Goal: Download file/media

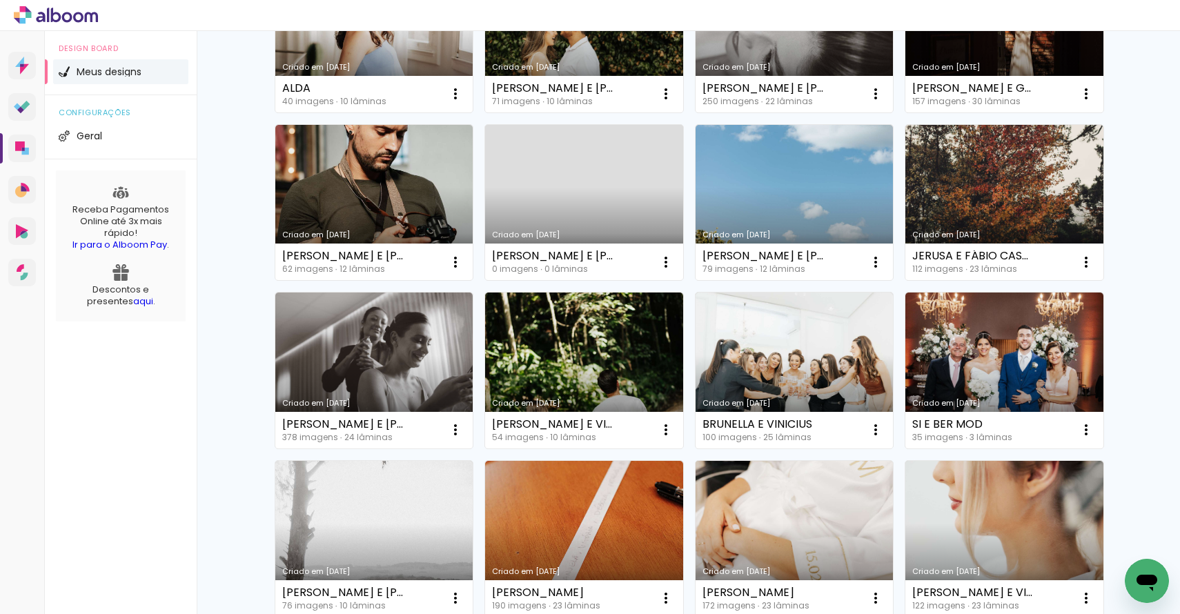
scroll to position [586, 0]
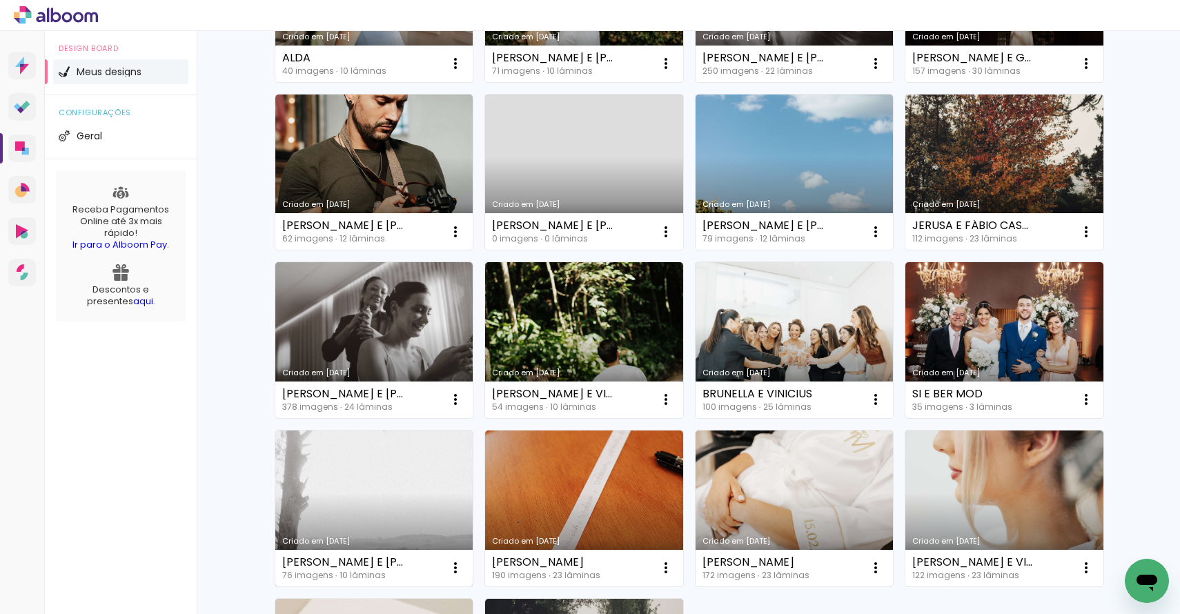
click at [386, 479] on link "Criado em [DATE]" at bounding box center [374, 508] width 198 height 156
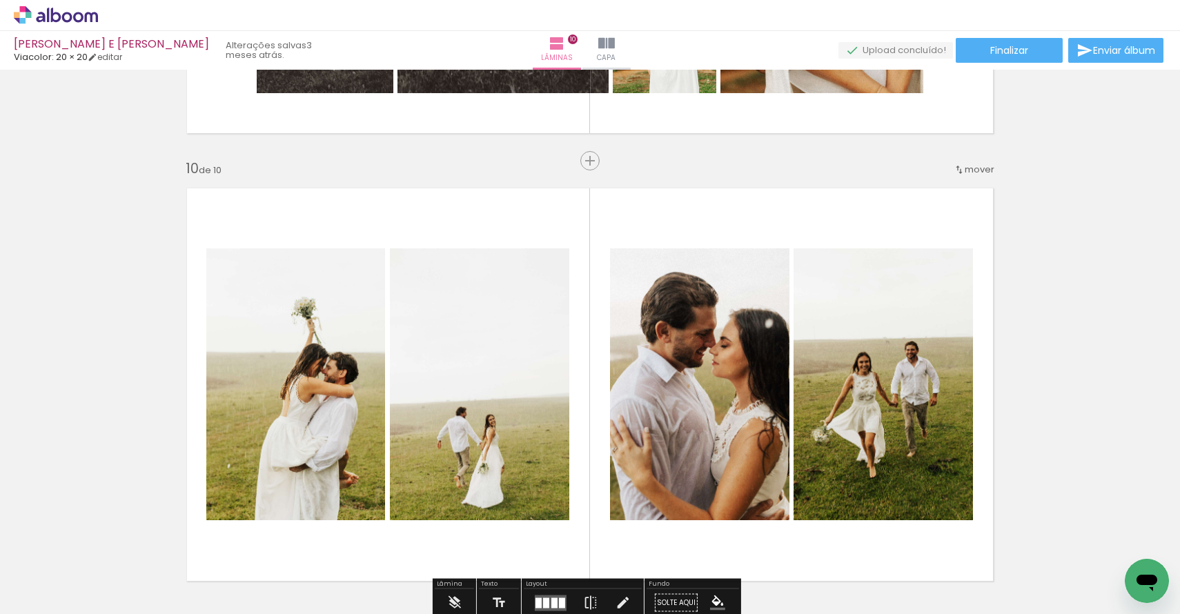
scroll to position [3956, 0]
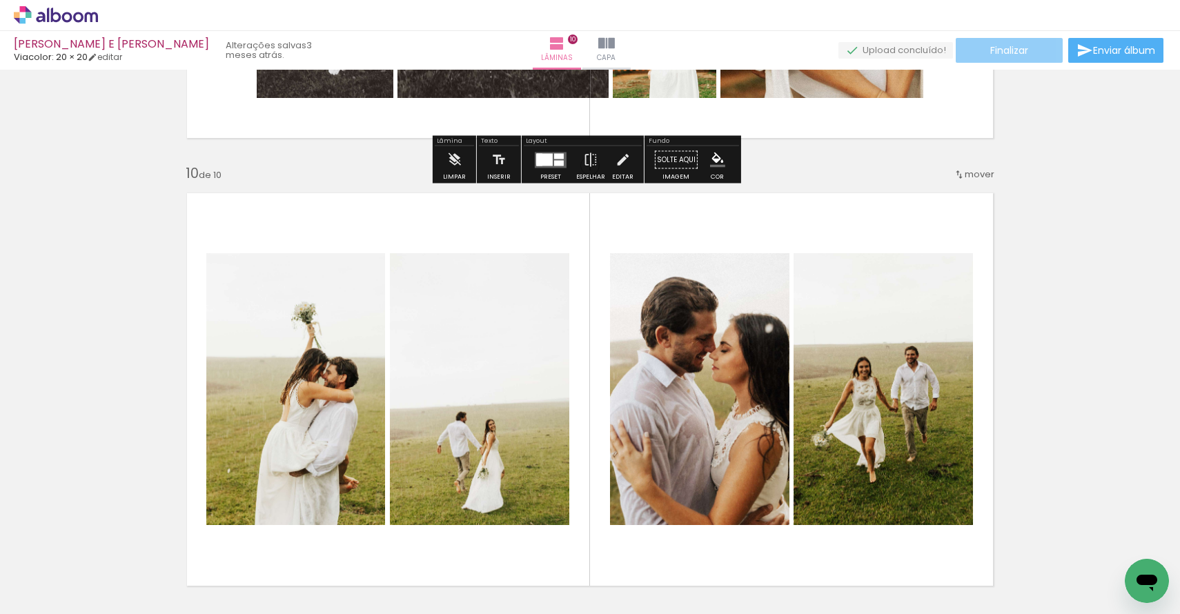
click at [972, 47] on paper-button "Finalizar" at bounding box center [1008, 50] width 107 height 25
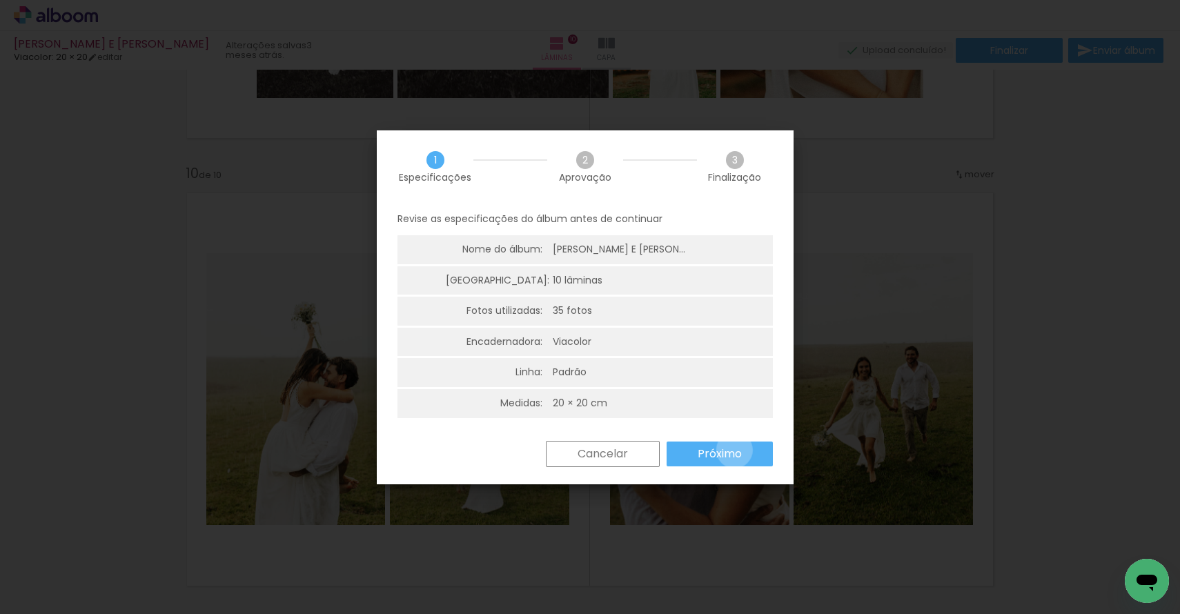
click at [0, 0] on slot "Próximo" at bounding box center [0, 0] width 0 height 0
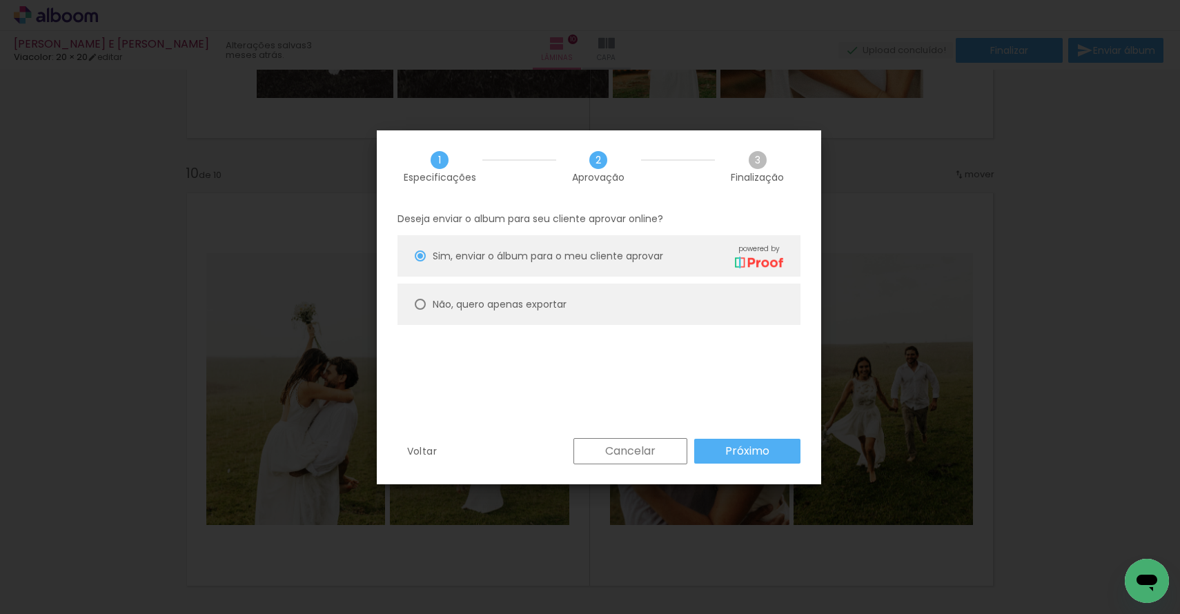
click at [487, 294] on paper-radio-button "Não, quero apenas exportar" at bounding box center [598, 304] width 403 height 41
type paper-radio-button "on"
click at [0, 0] on slot "Próximo" at bounding box center [0, 0] width 0 height 0
type input "Alta, 300 DPI"
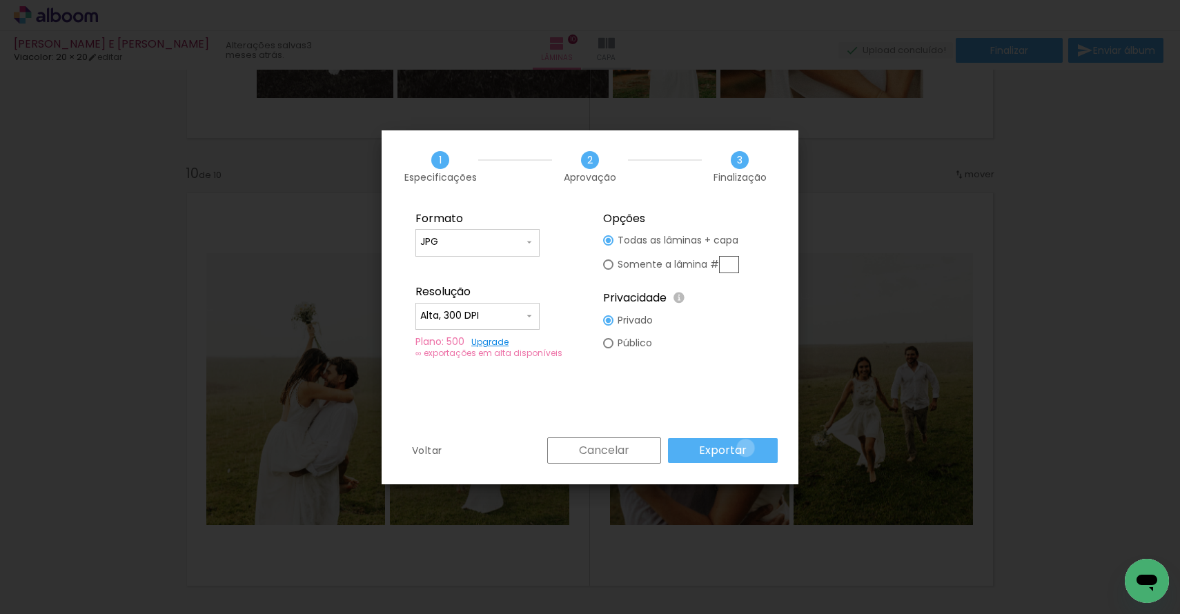
click at [748, 448] on paper-button "Exportar" at bounding box center [723, 450] width 110 height 25
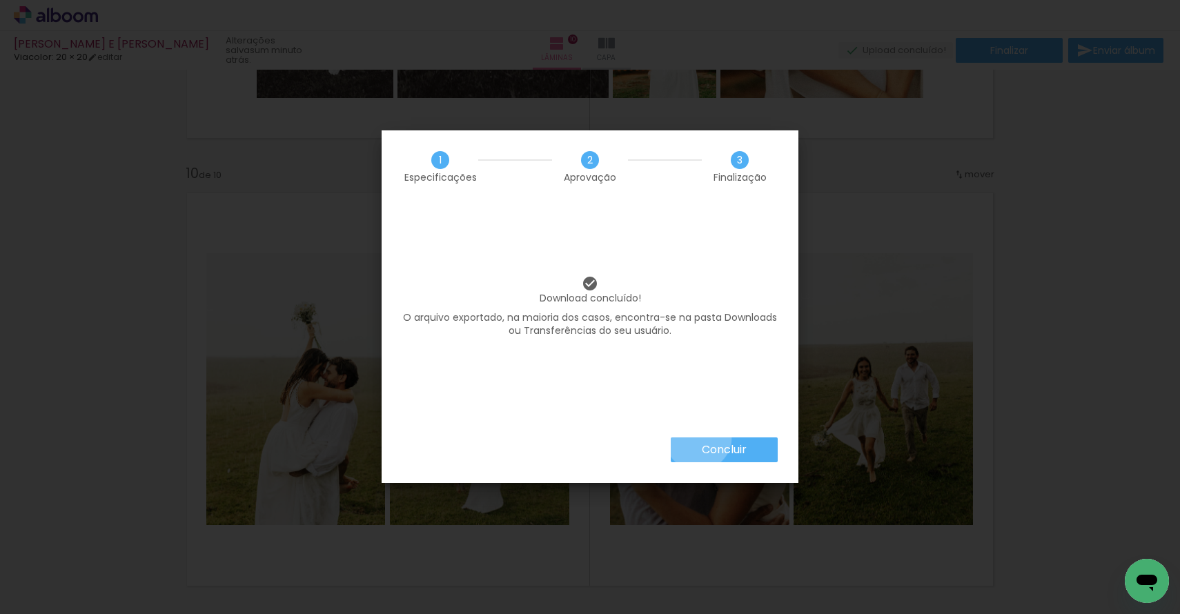
click at [697, 437] on paper-button "Concluir" at bounding box center [724, 449] width 107 height 25
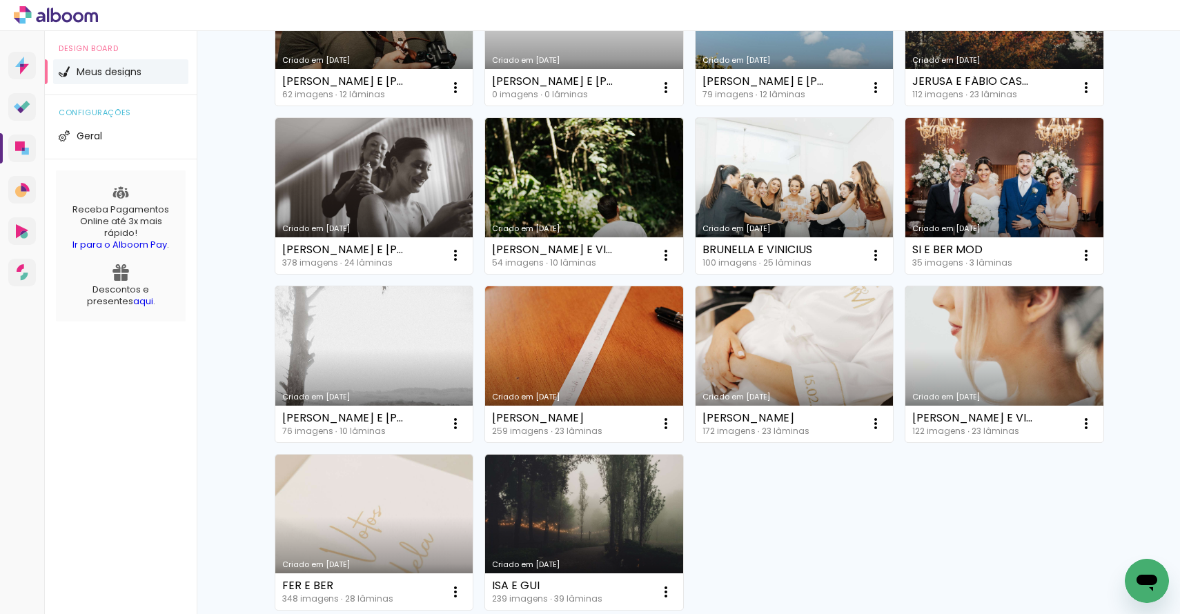
scroll to position [844, 0]
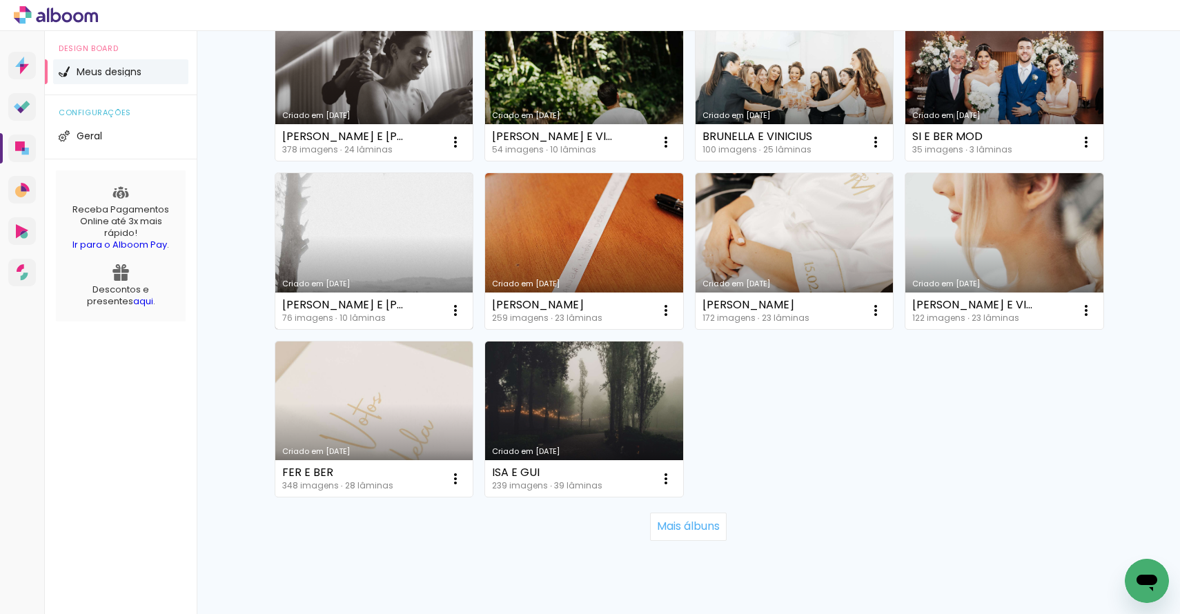
click at [413, 256] on link "Criado em [DATE]" at bounding box center [374, 251] width 198 height 156
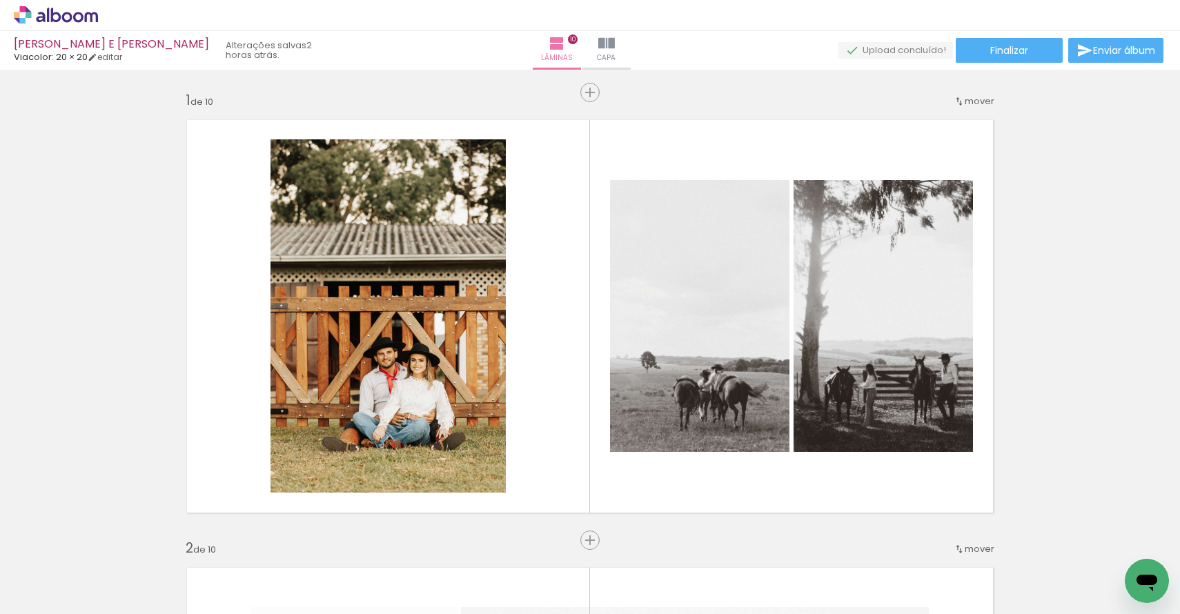
click at [61, 599] on span "Adicionar Fotos" at bounding box center [48, 595] width 41 height 15
click at [0, 0] on input "file" at bounding box center [0, 0] width 0 height 0
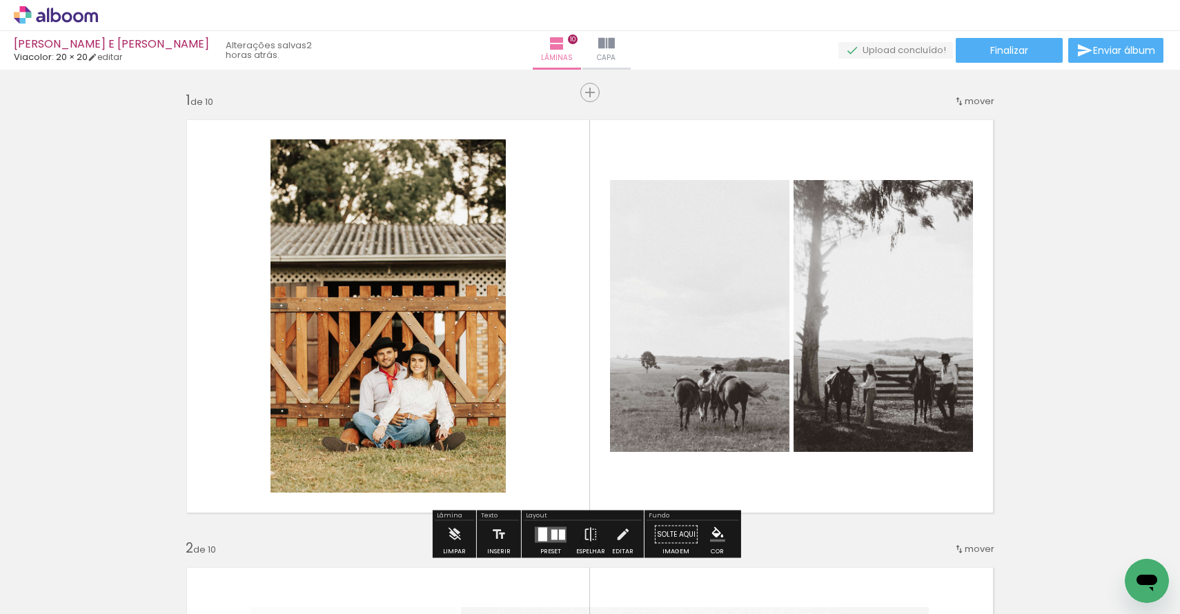
click at [57, 597] on span "Adicionar Fotos" at bounding box center [48, 595] width 41 height 15
click at [0, 0] on input "file" at bounding box center [0, 0] width 0 height 0
click at [56, 595] on span "Adicionar Fotos" at bounding box center [48, 595] width 41 height 15
click at [0, 0] on input "file" at bounding box center [0, 0] width 0 height 0
click at [56, 589] on span "Adicionar Fotos" at bounding box center [48, 595] width 41 height 15
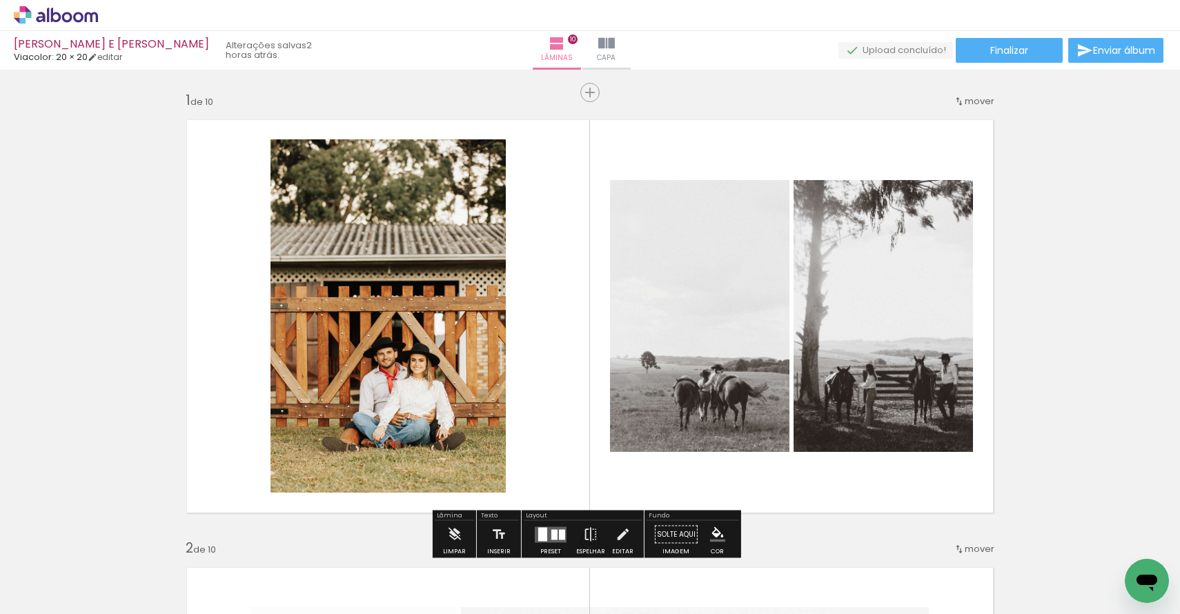
click at [0, 0] on input "file" at bounding box center [0, 0] width 0 height 0
click at [59, 592] on span "Adicionar Fotos" at bounding box center [48, 595] width 41 height 15
click at [0, 0] on input "file" at bounding box center [0, 0] width 0 height 0
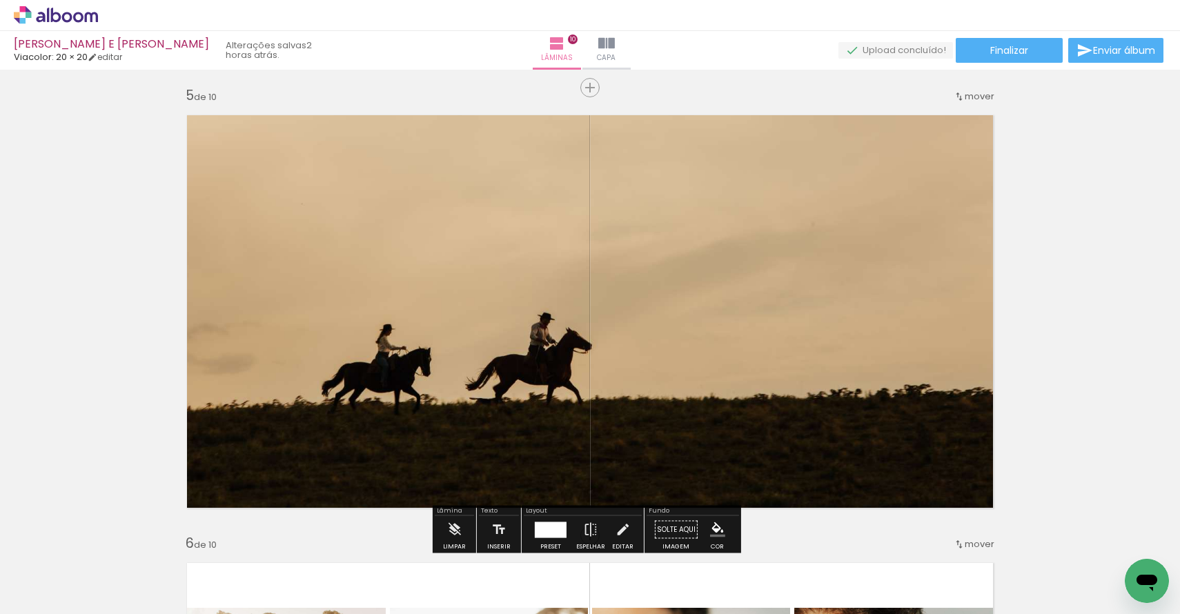
scroll to position [1870, 0]
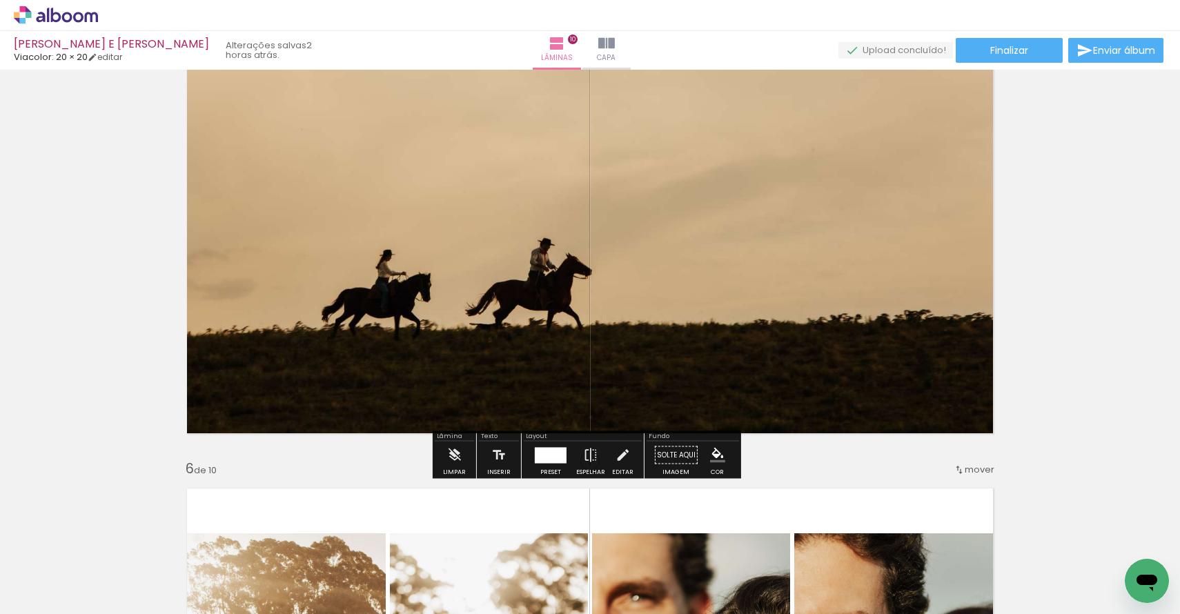
click at [68, 597] on span "Adicionar Fotos" at bounding box center [48, 595] width 41 height 15
click at [0, 0] on input "file" at bounding box center [0, 0] width 0 height 0
click at [990, 52] on span "Finalizar" at bounding box center [1009, 51] width 38 height 10
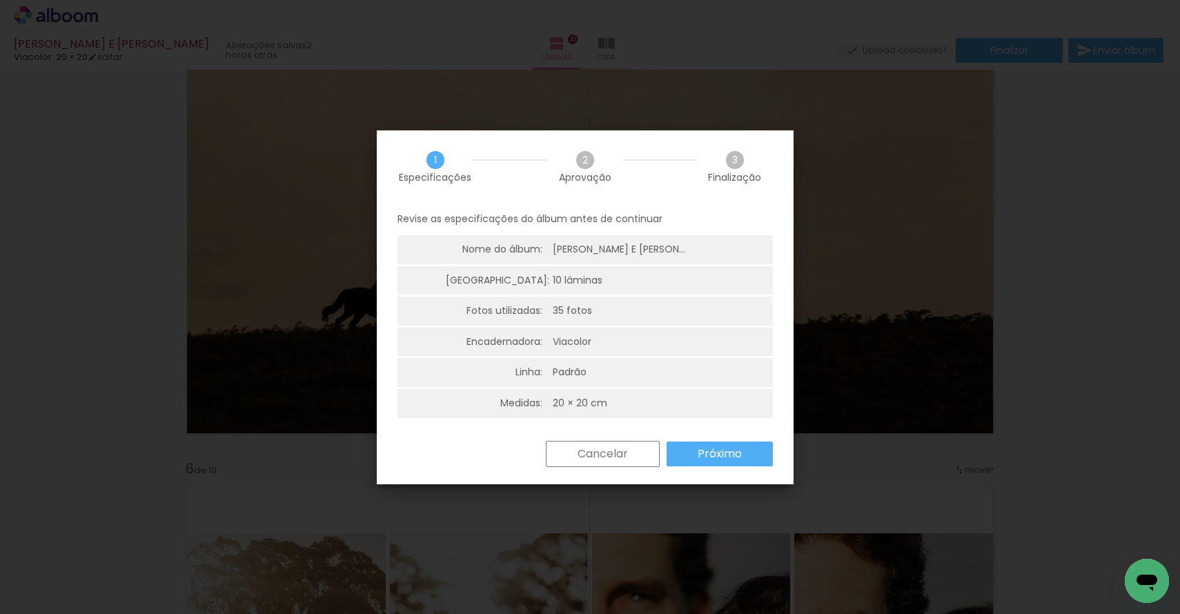
click at [0, 0] on slot "Próximo" at bounding box center [0, 0] width 0 height 0
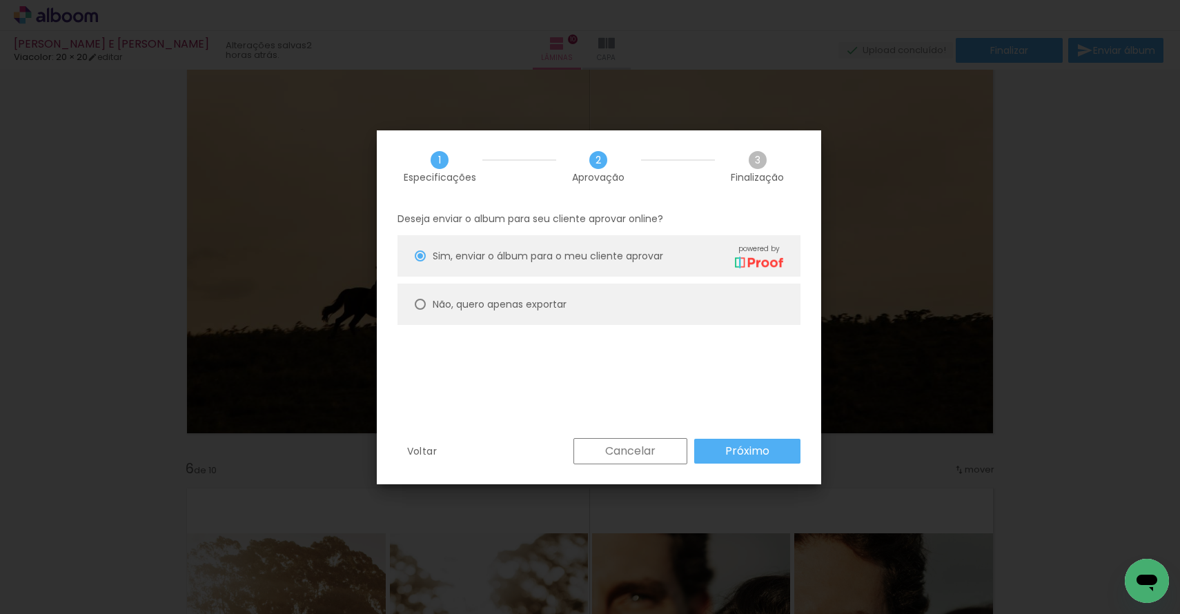
click at [593, 299] on paper-radio-button "Não, quero apenas exportar" at bounding box center [598, 304] width 403 height 41
type paper-radio-button "on"
click at [721, 454] on paper-button "Próximo" at bounding box center [747, 451] width 106 height 25
type input "Alta, 300 DPI"
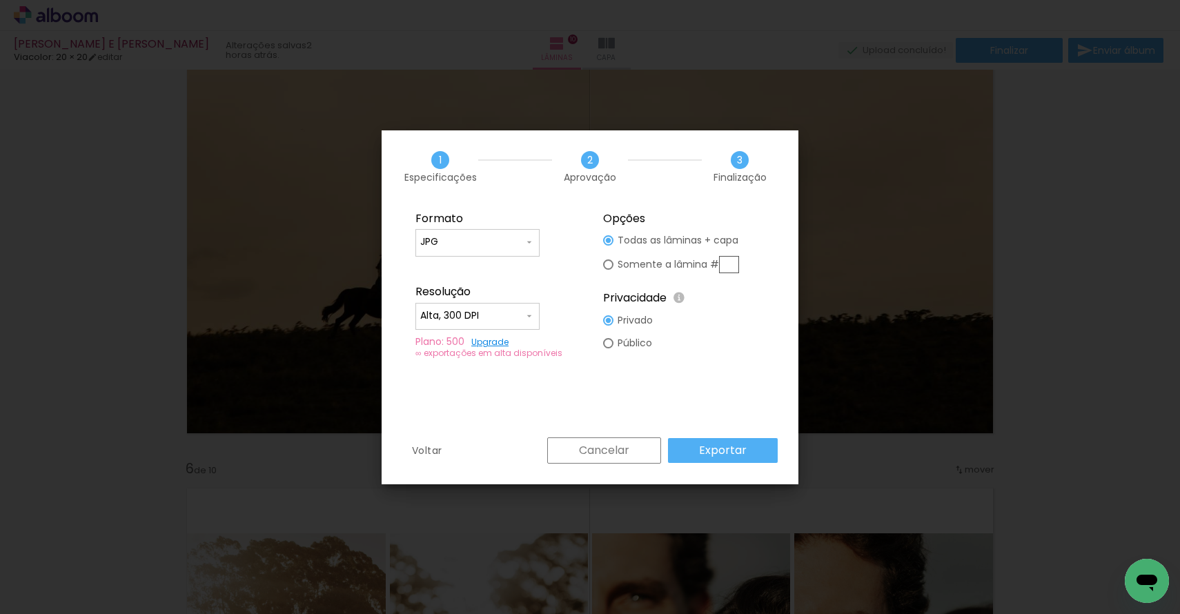
click at [0, 0] on slot "Exportar" at bounding box center [0, 0] width 0 height 0
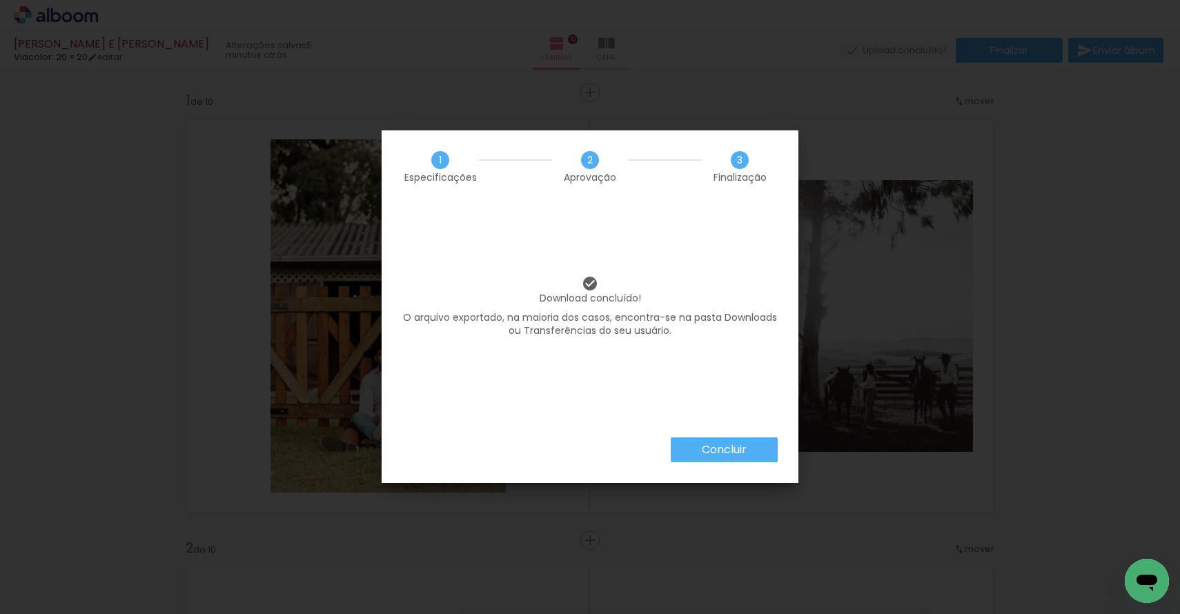
scroll to position [1870, 0]
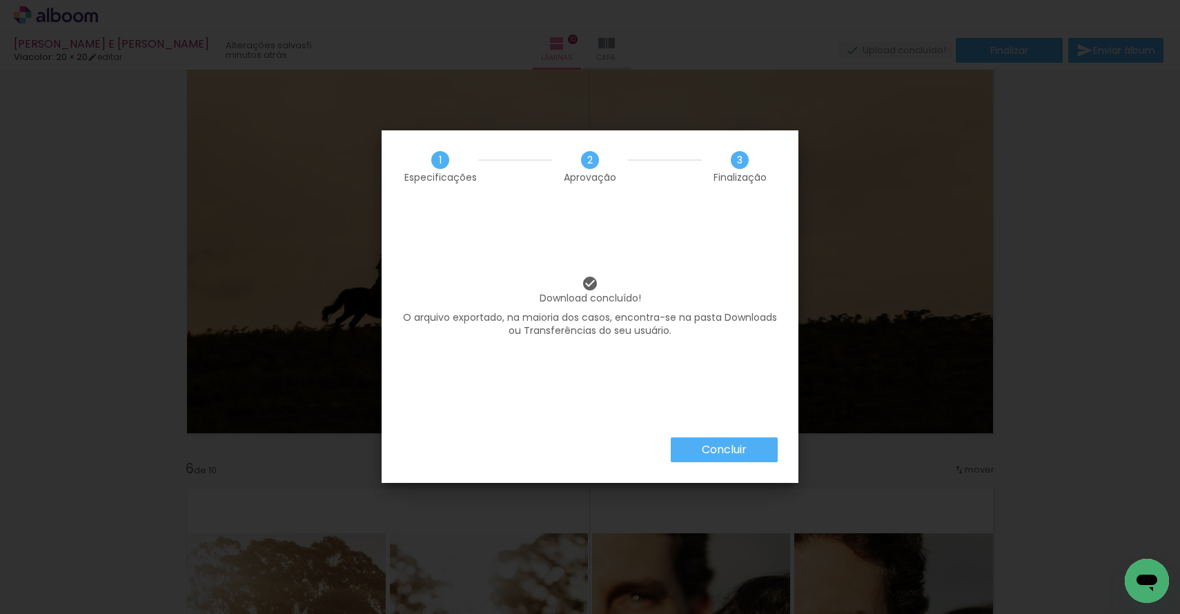
click at [691, 441] on paper-button "Concluir" at bounding box center [724, 449] width 107 height 25
